Goal: Book appointment/travel/reservation

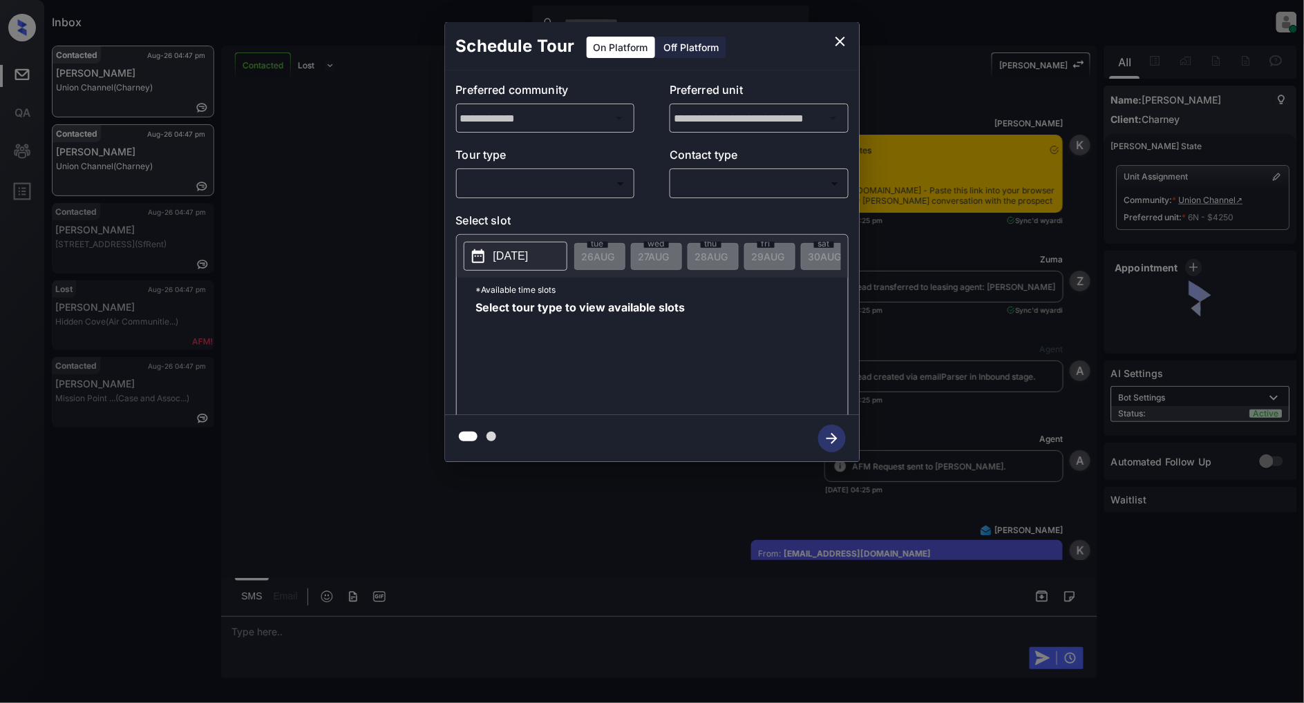
scroll to position [1888, 0]
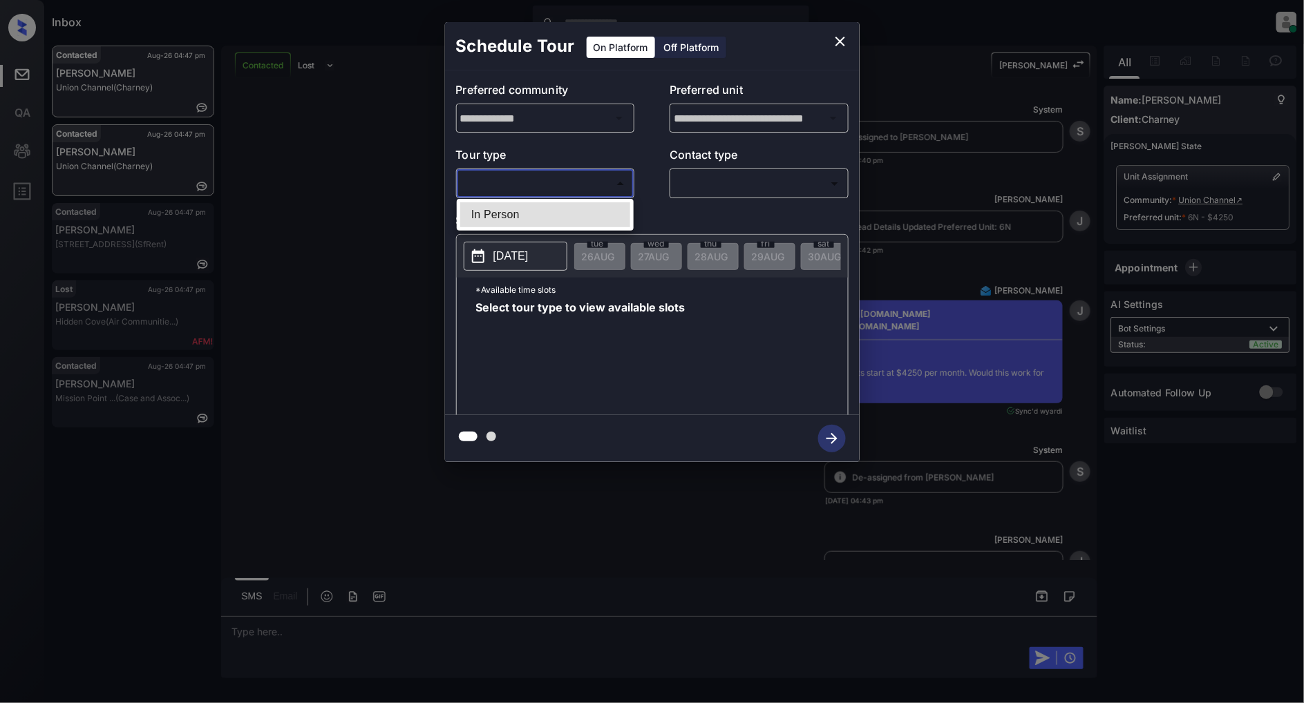
click at [549, 189] on body "Inbox Patrick Deasis Online Set yourself offline Set yourself on break Profile …" at bounding box center [652, 351] width 1304 height 703
click at [508, 210] on li "In Person" at bounding box center [545, 214] width 170 height 25
type input "********"
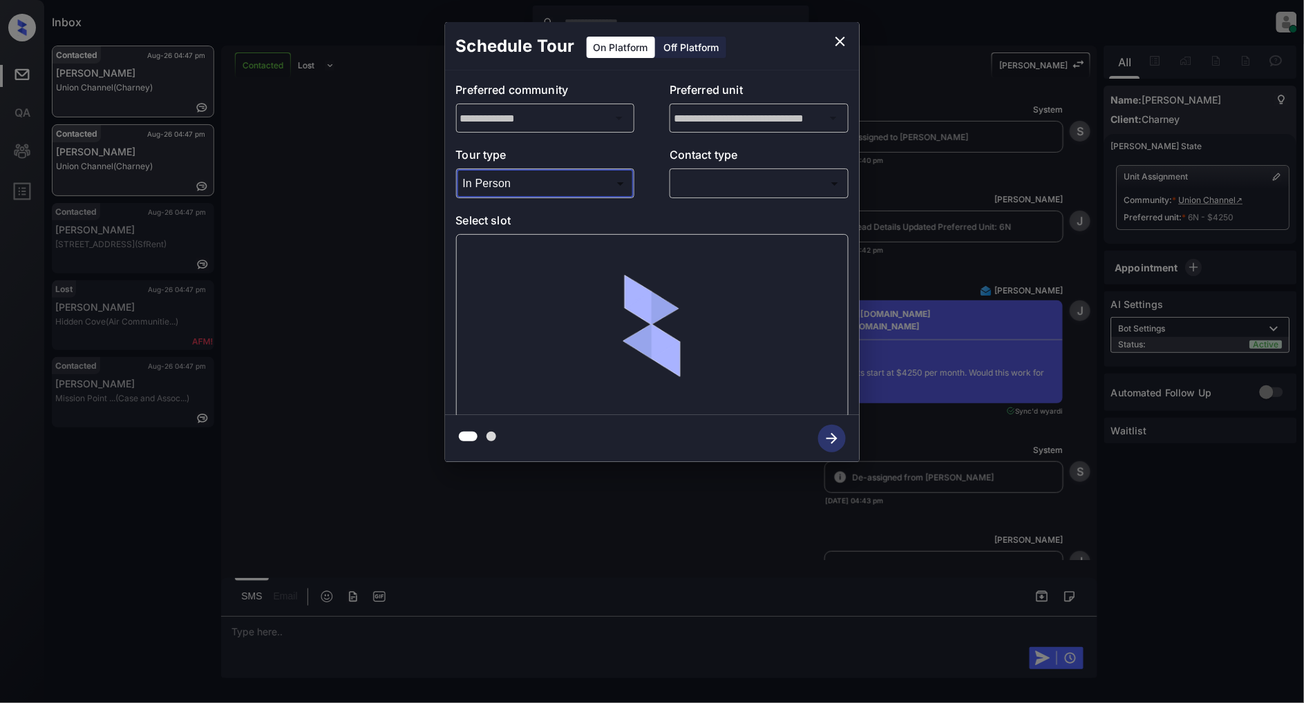
click at [768, 183] on body "Inbox Patrick Deasis Online Set yourself offline Set yourself on break Profile …" at bounding box center [652, 351] width 1304 height 703
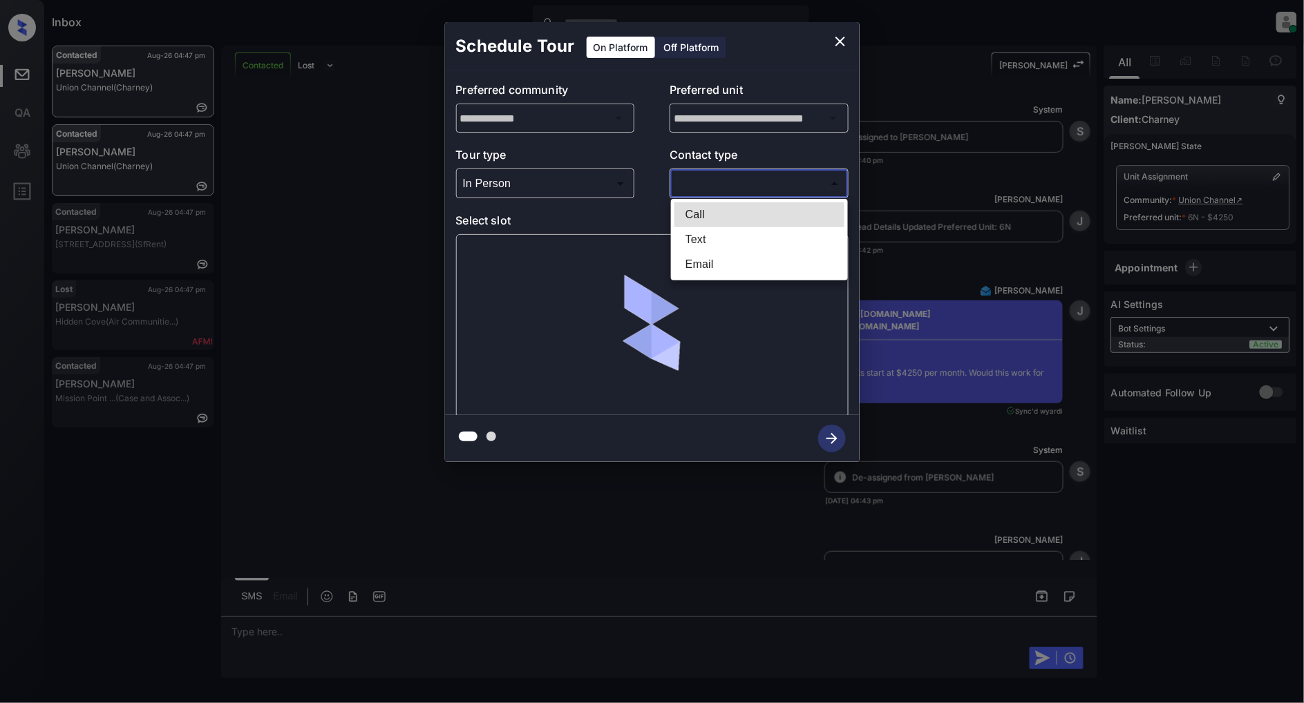
click at [741, 242] on li "Text" at bounding box center [759, 239] width 170 height 25
type input "****"
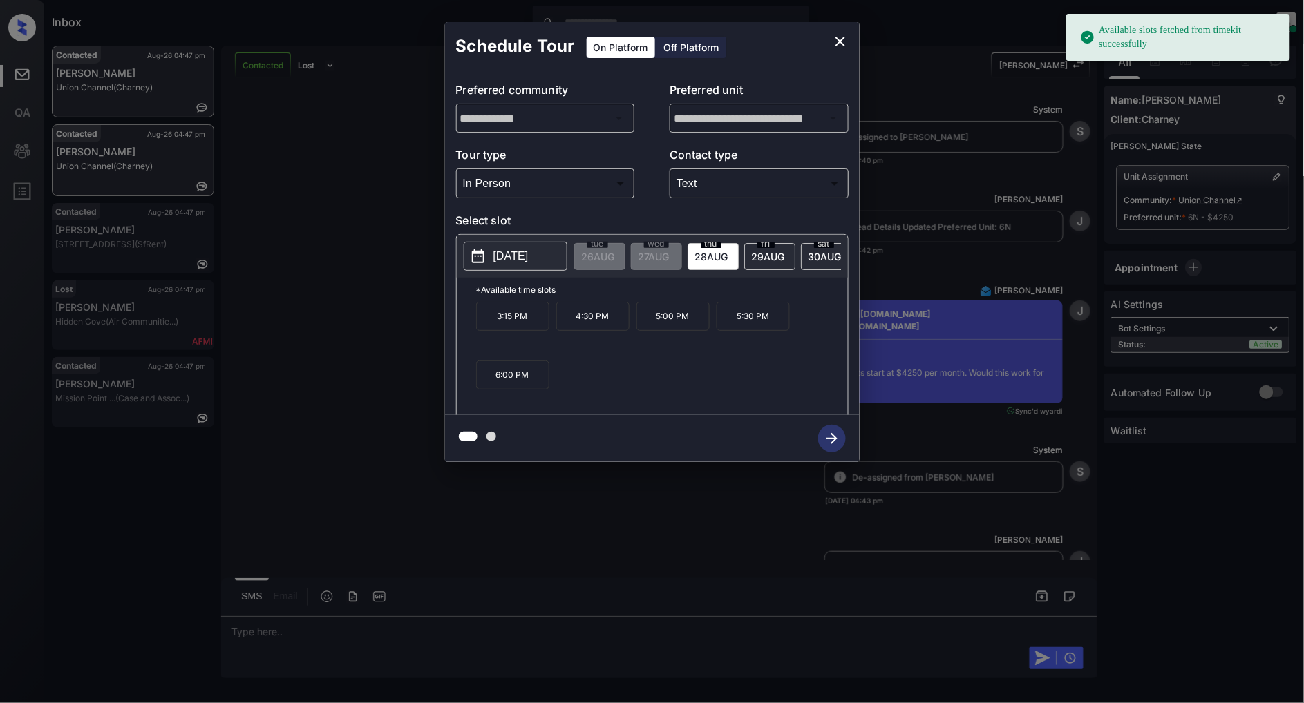
click at [517, 258] on p "2025-08-28" at bounding box center [510, 256] width 35 height 17
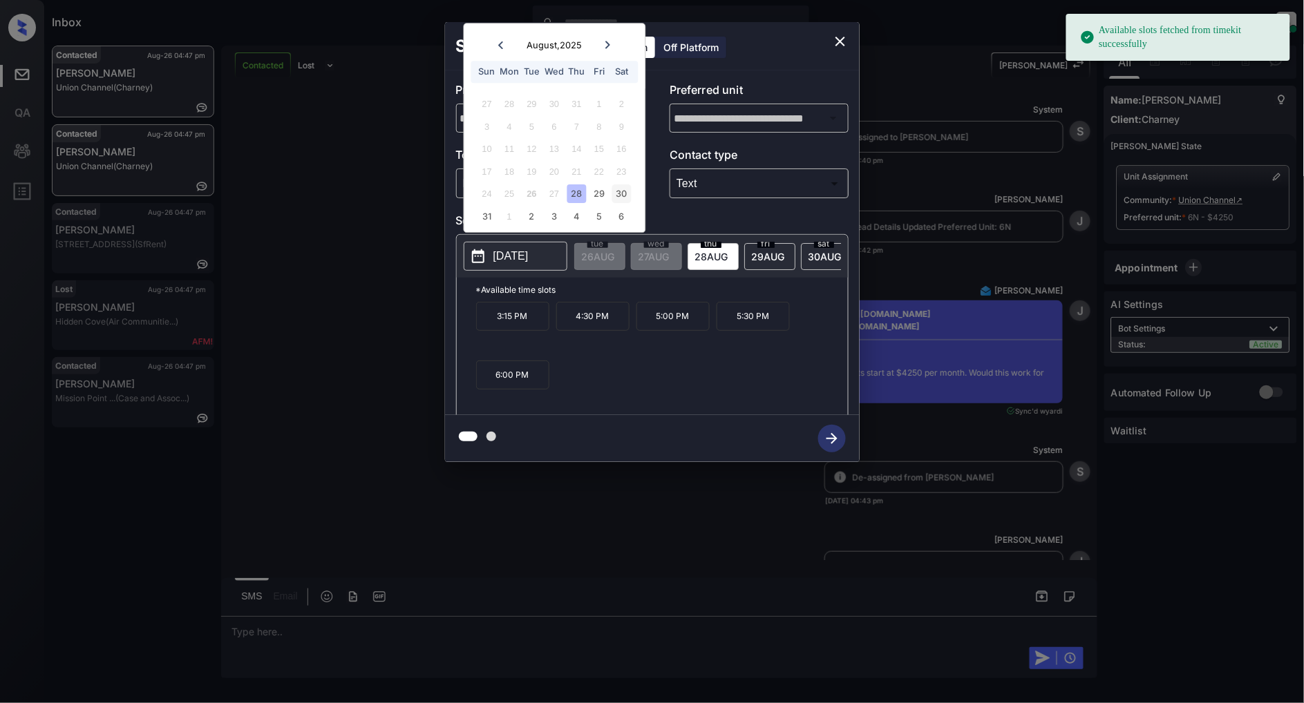
click at [630, 191] on div "30" at bounding box center [621, 194] width 19 height 19
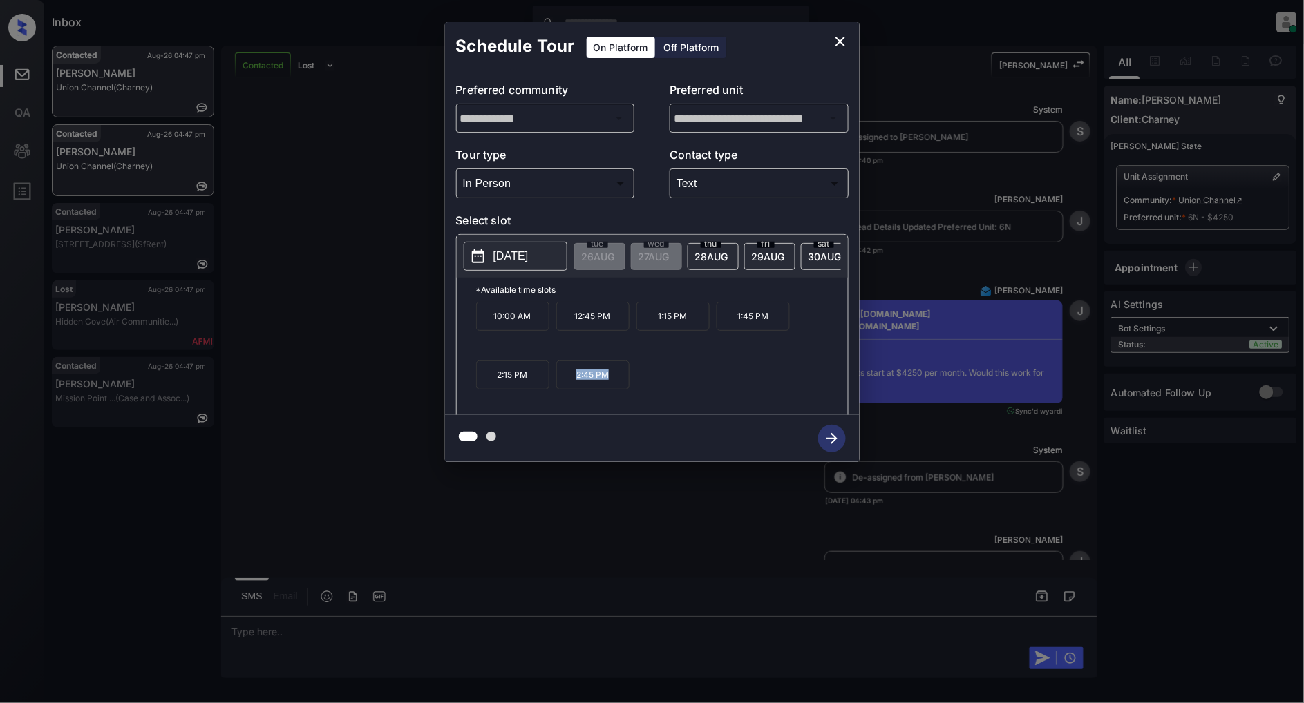
drag, startPoint x: 620, startPoint y: 390, endPoint x: 544, endPoint y: 388, distance: 76.0
click at [544, 388] on div "10:00 AM 12:45 PM 1:15 PM 1:45 PM 2:15 PM 2:45 PM" at bounding box center [662, 357] width 372 height 111
copy div "2:45 PM"
click at [840, 41] on icon "close" at bounding box center [840, 42] width 10 height 10
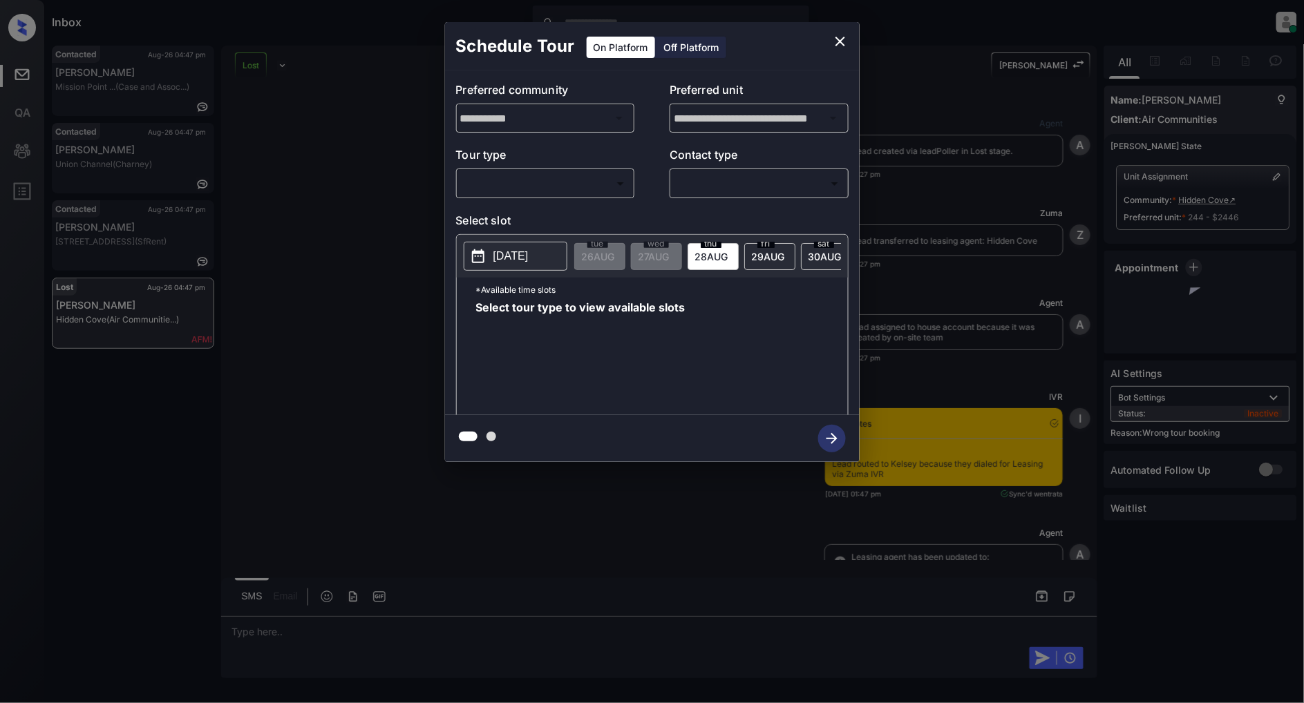
scroll to position [7616, 0]
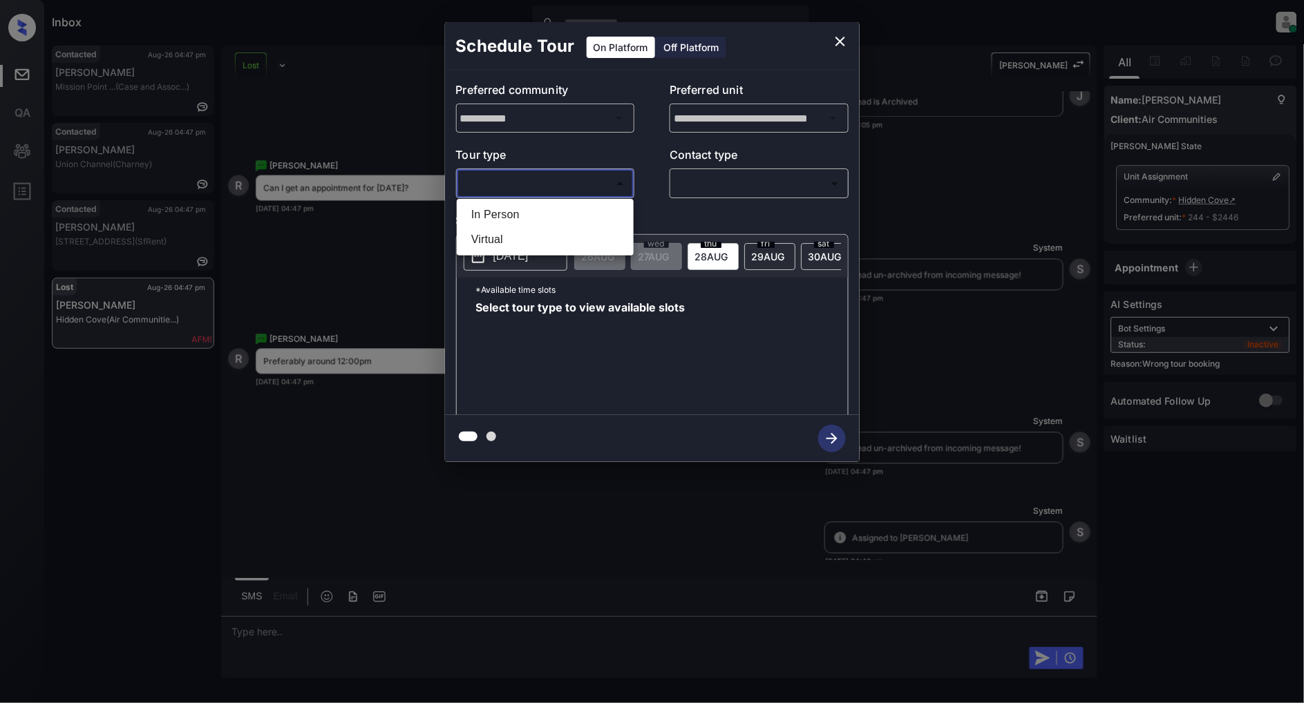
click at [544, 181] on body "Inbox Patrick Deasis Online Set yourself offline Set yourself on break Profile …" at bounding box center [652, 351] width 1304 height 703
click at [513, 218] on li "In Person" at bounding box center [545, 214] width 170 height 25
type input "********"
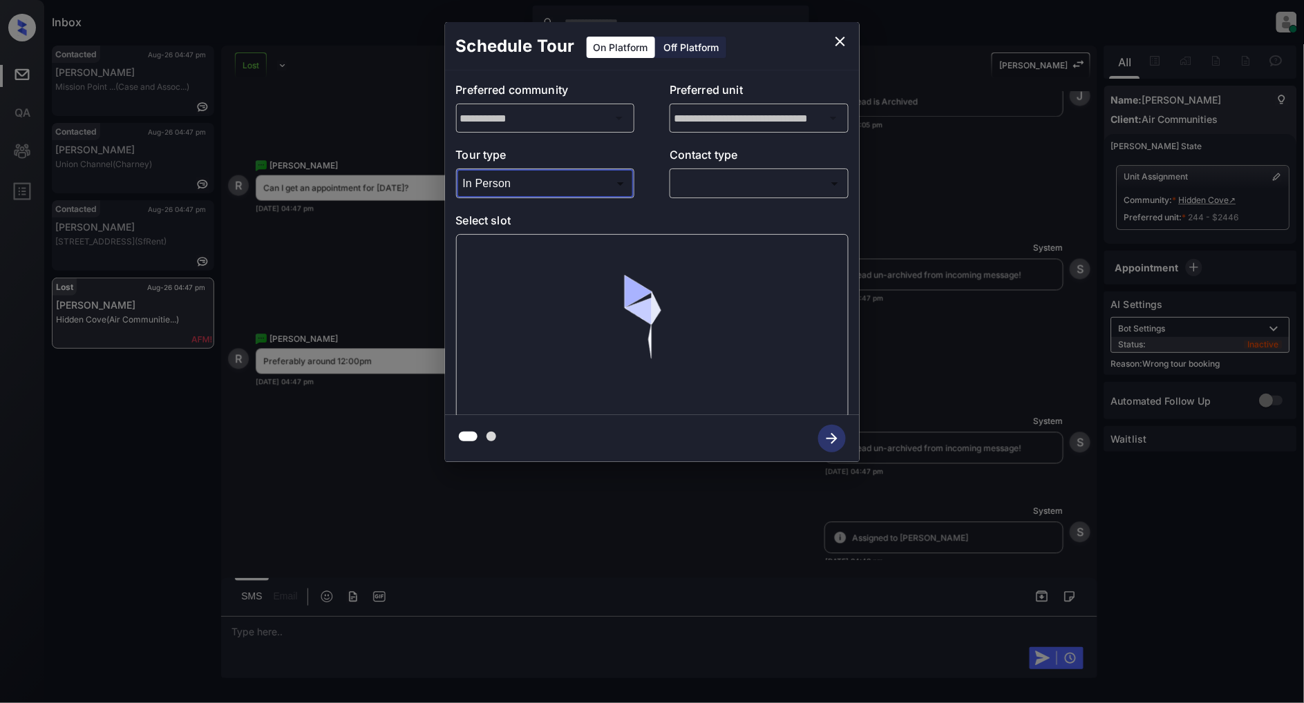
click at [726, 187] on body "Inbox Patrick Deasis Online Set yourself offline Set yourself on break Profile …" at bounding box center [652, 351] width 1304 height 703
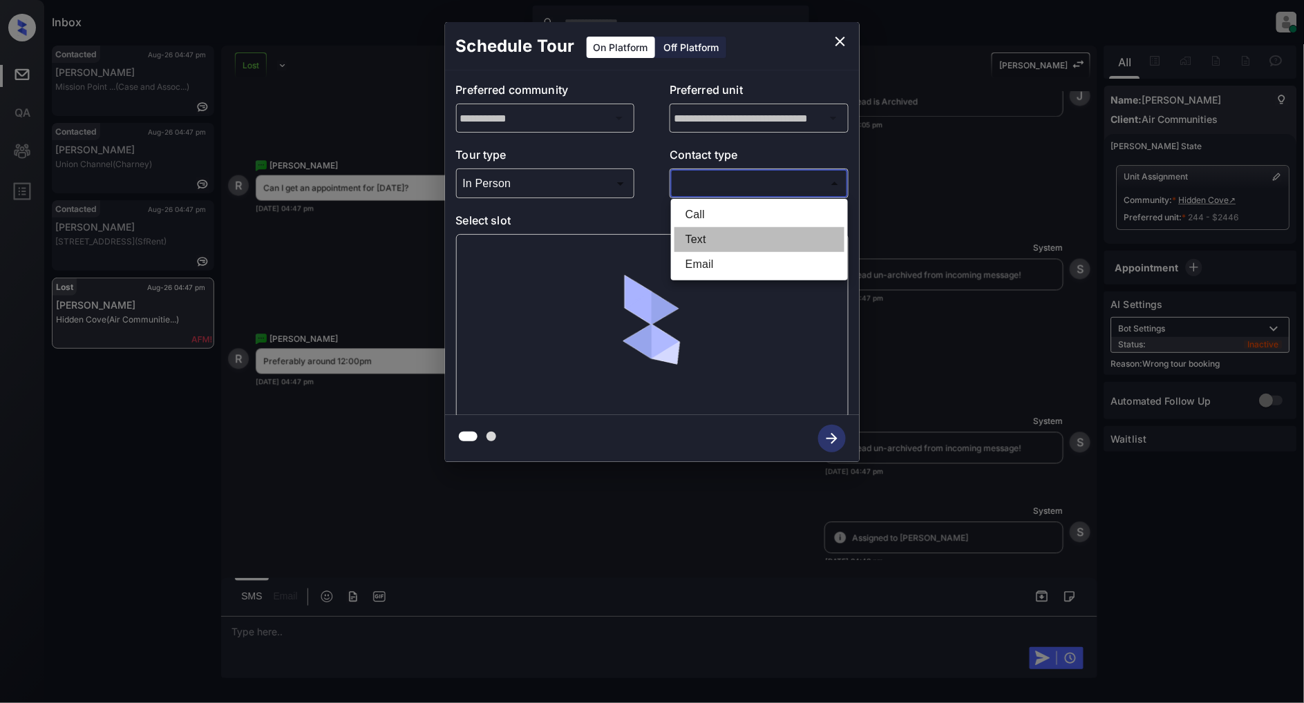
click at [709, 240] on li "Text" at bounding box center [759, 239] width 170 height 25
type input "****"
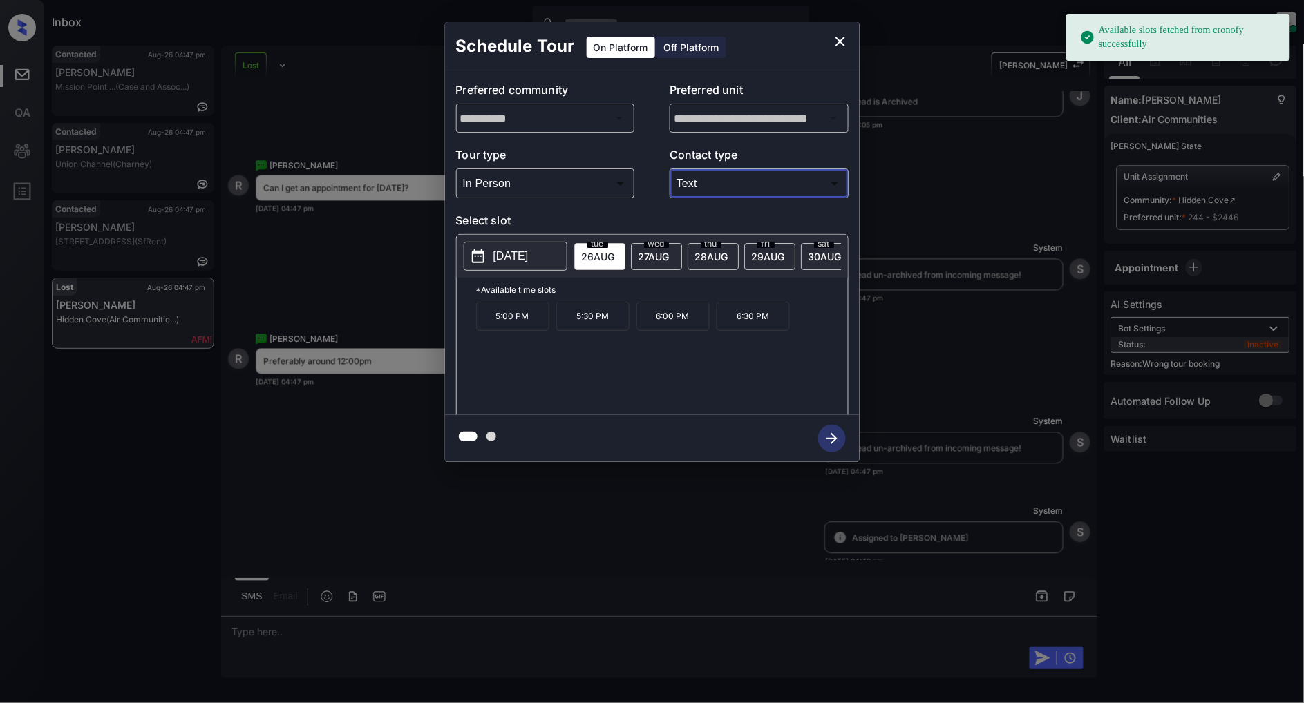
click at [656, 260] on span "27 AUG" at bounding box center [653, 257] width 31 height 12
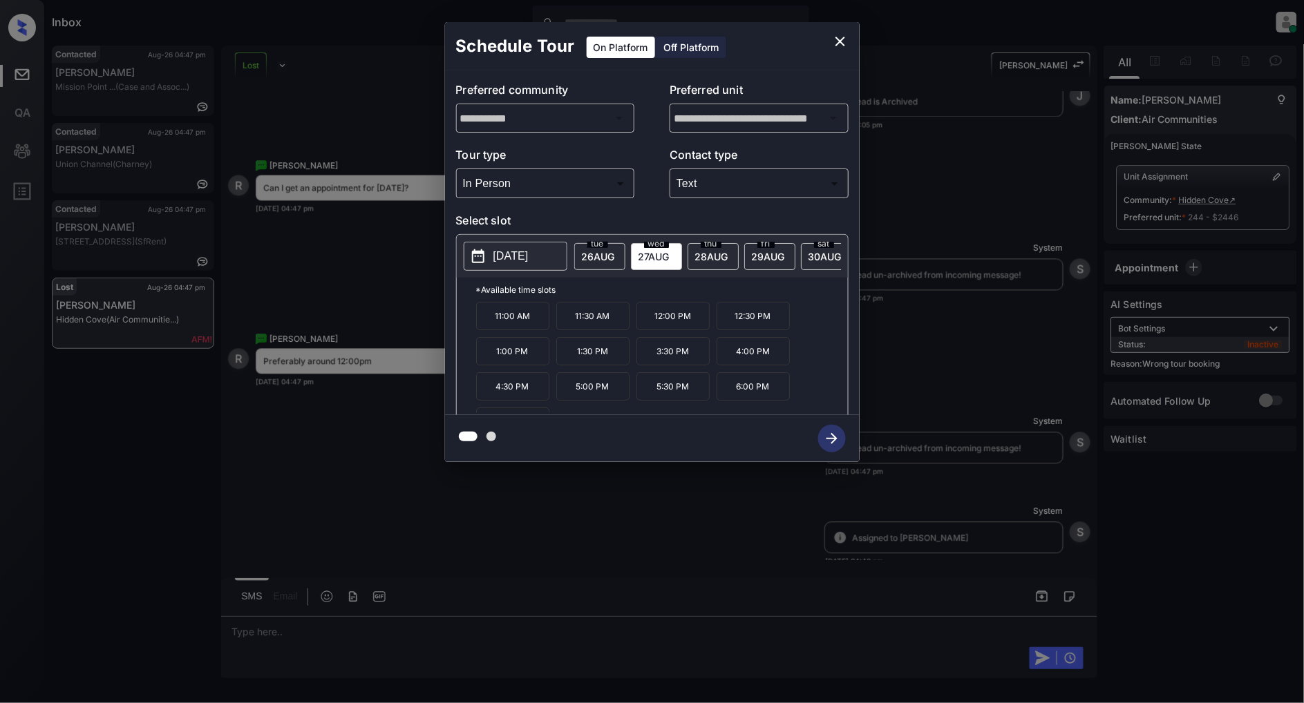
click at [667, 330] on p "12:00 PM" at bounding box center [672, 316] width 73 height 28
click at [831, 446] on icon "button" at bounding box center [832, 439] width 28 height 28
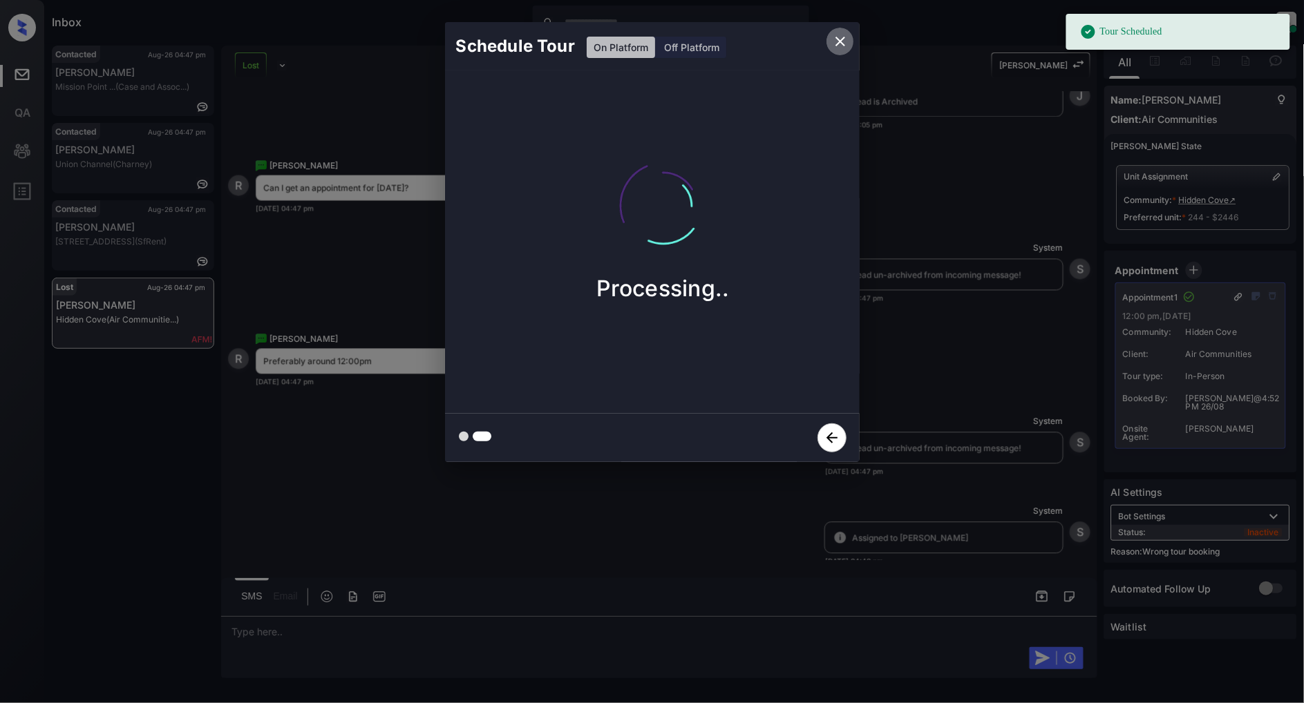
click at [832, 45] on icon "close" at bounding box center [840, 41] width 17 height 17
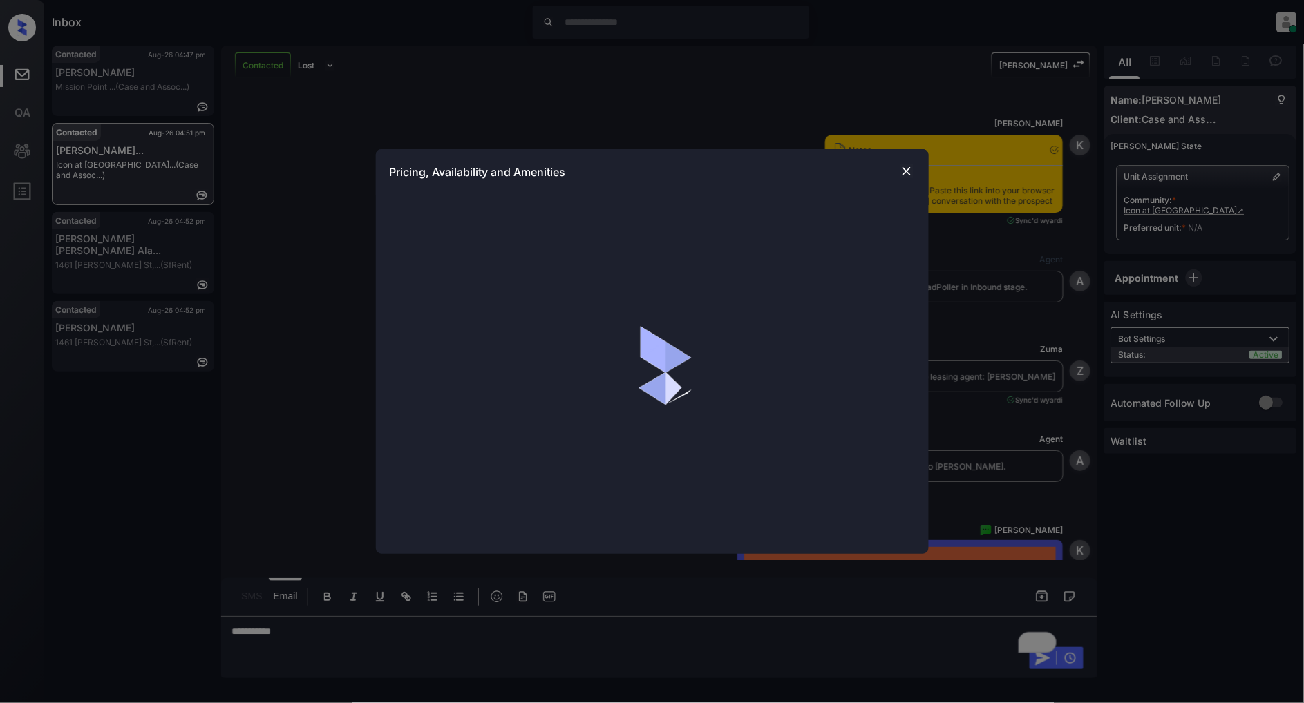
scroll to position [1542, 0]
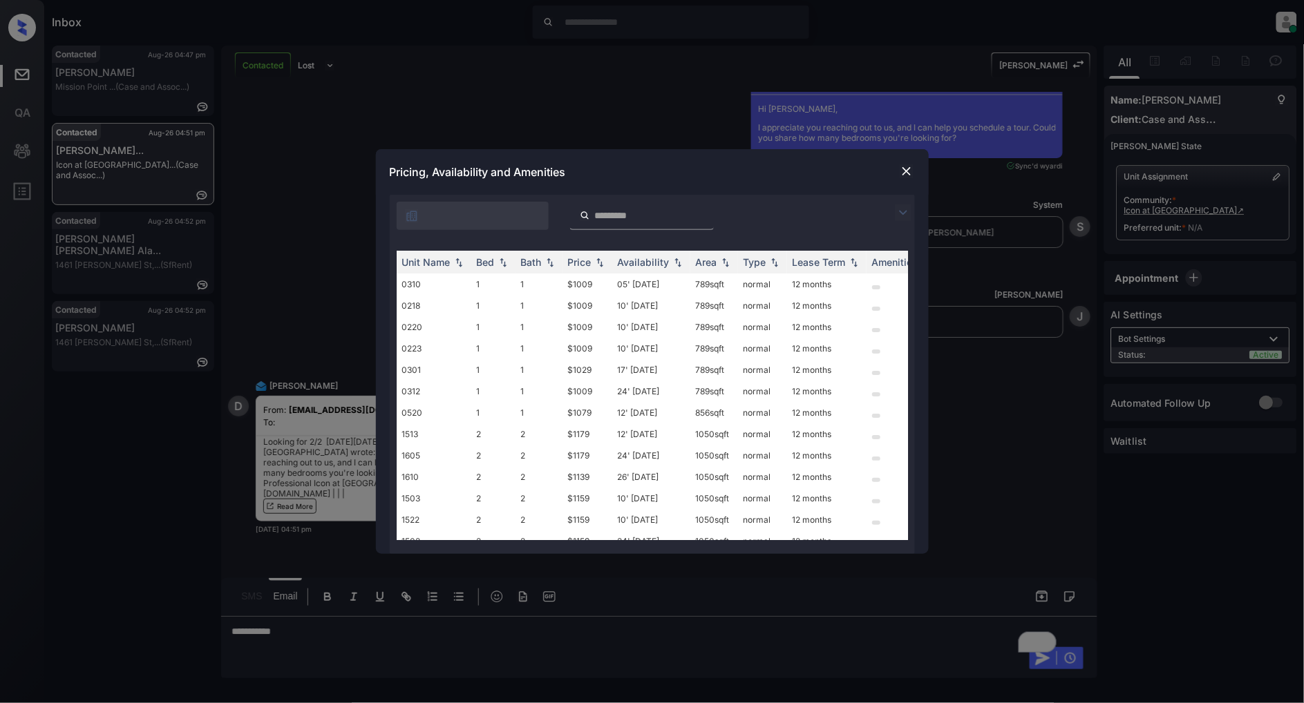
click at [902, 212] on img at bounding box center [903, 213] width 17 height 17
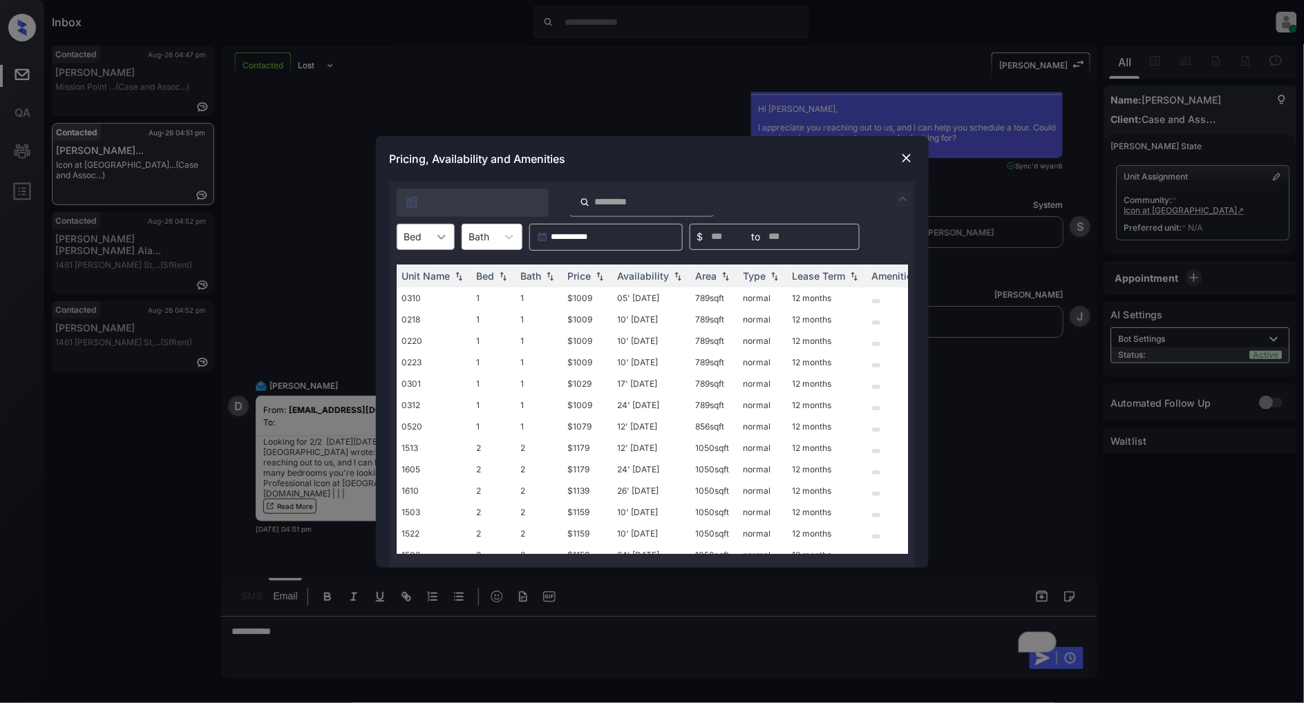
click at [431, 234] on div at bounding box center [441, 237] width 25 height 25
click at [413, 295] on div "2" at bounding box center [426, 295] width 58 height 25
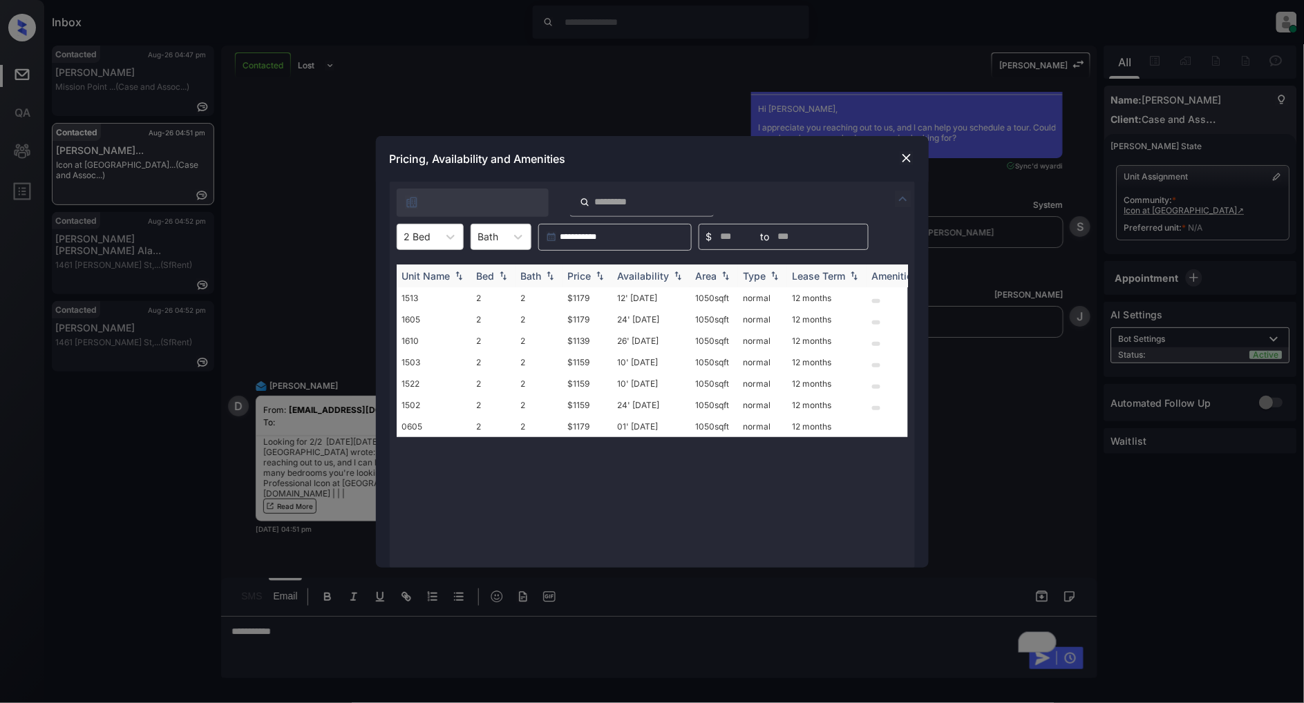
click at [585, 272] on div "Price" at bounding box center [579, 276] width 23 height 12
click at [585, 274] on div "Price" at bounding box center [579, 276] width 23 height 12
drag, startPoint x: 604, startPoint y: 293, endPoint x: 565, endPoint y: 293, distance: 39.4
click at [565, 293] on td "$1139" at bounding box center [587, 297] width 50 height 21
copy td "$1139"
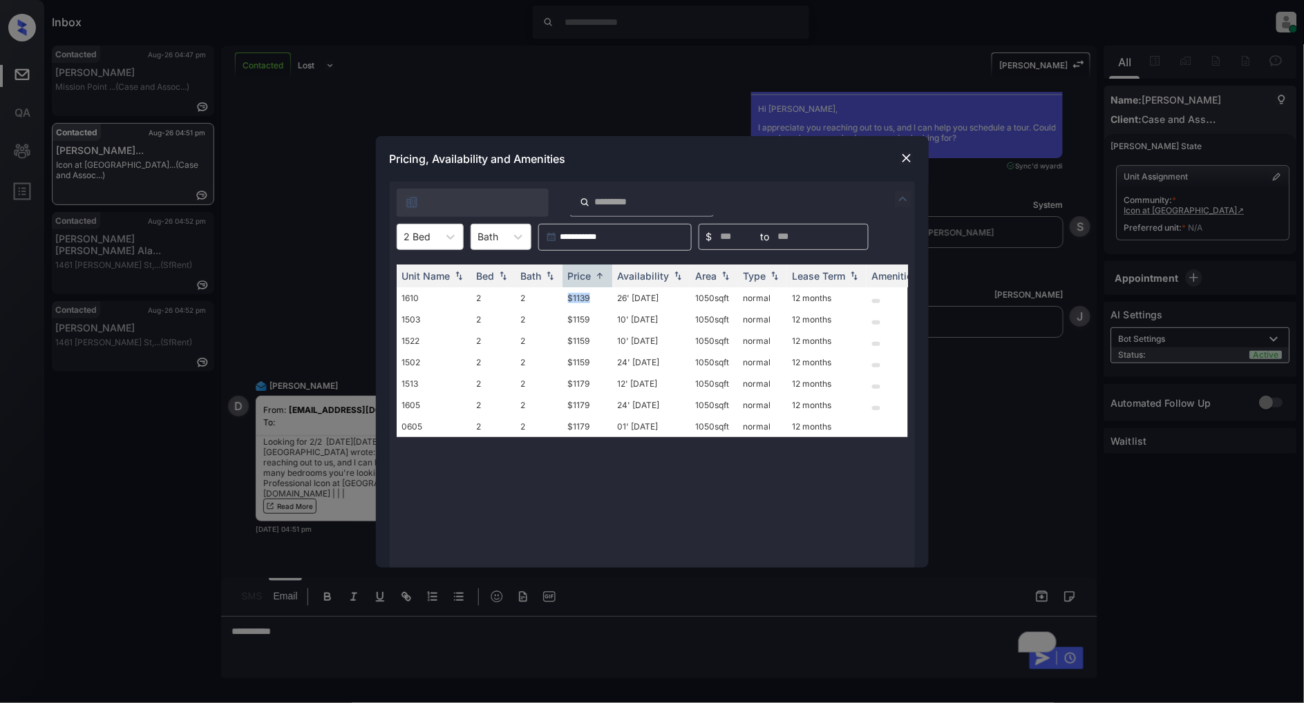
click at [906, 159] on img at bounding box center [907, 158] width 14 height 14
